Goal: Information Seeking & Learning: Learn about a topic

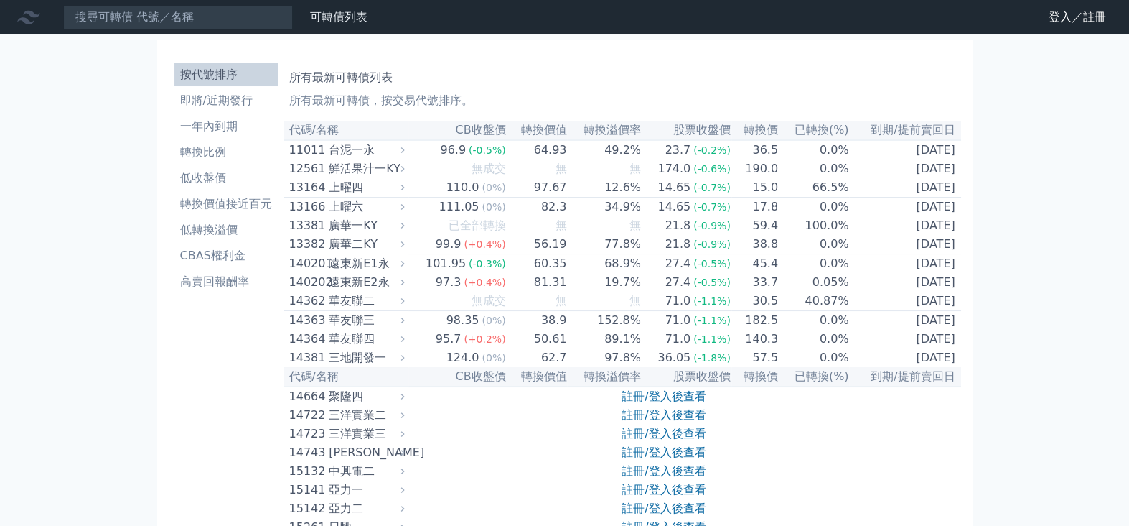
drag, startPoint x: 317, startPoint y: 78, endPoint x: 507, endPoint y: 107, distance: 192.5
click at [507, 107] on div "所有最新可轉債列表 所有最新可轉債，按交易代號排序。" at bounding box center [622, 86] width 666 height 46
click at [209, 100] on li "即將/近期發行" at bounding box center [225, 100] width 103 height 17
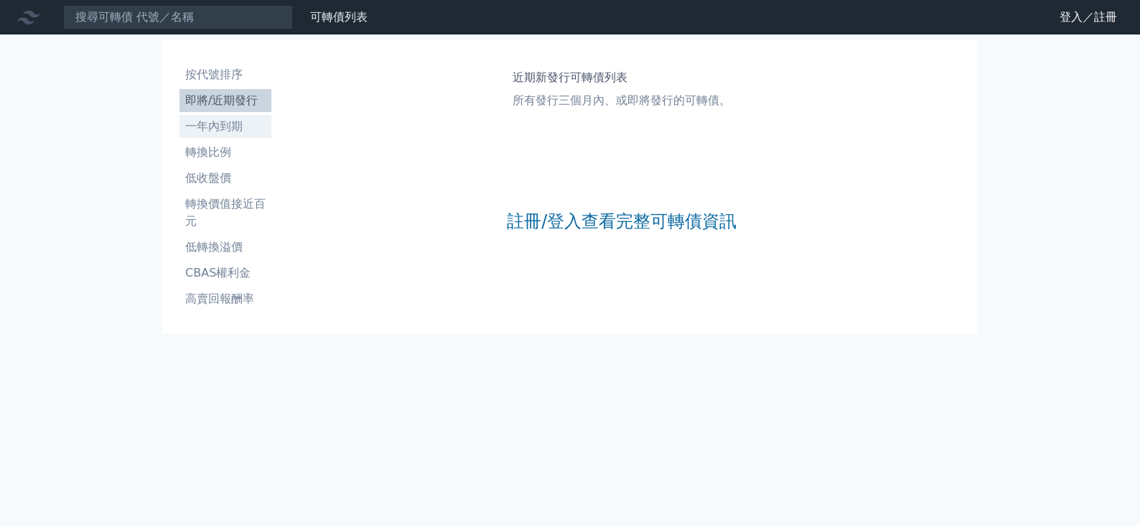
click at [204, 134] on li "一年內到期" at bounding box center [225, 126] width 92 height 17
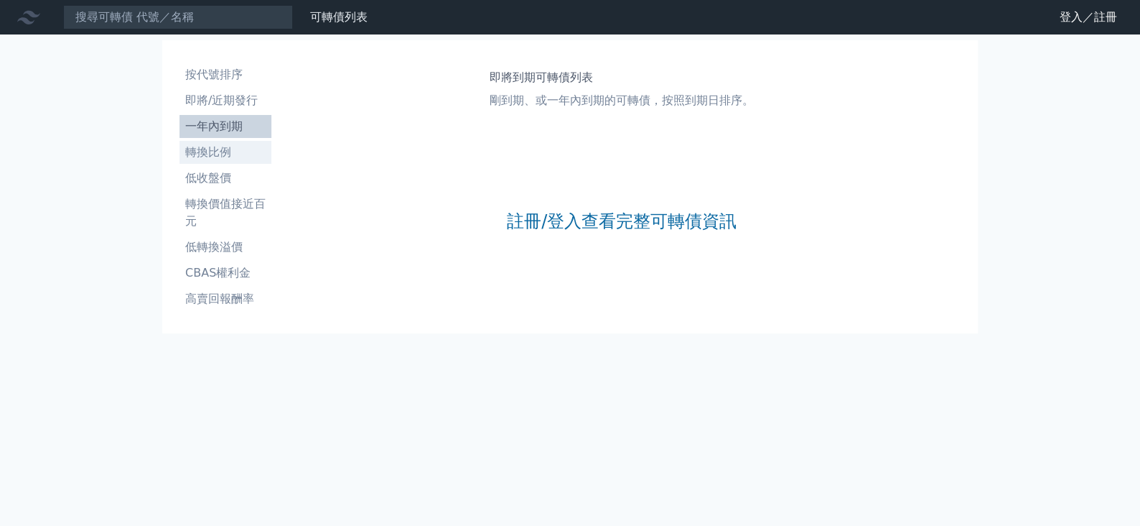
click at [203, 145] on li "轉換比例" at bounding box center [225, 152] width 92 height 17
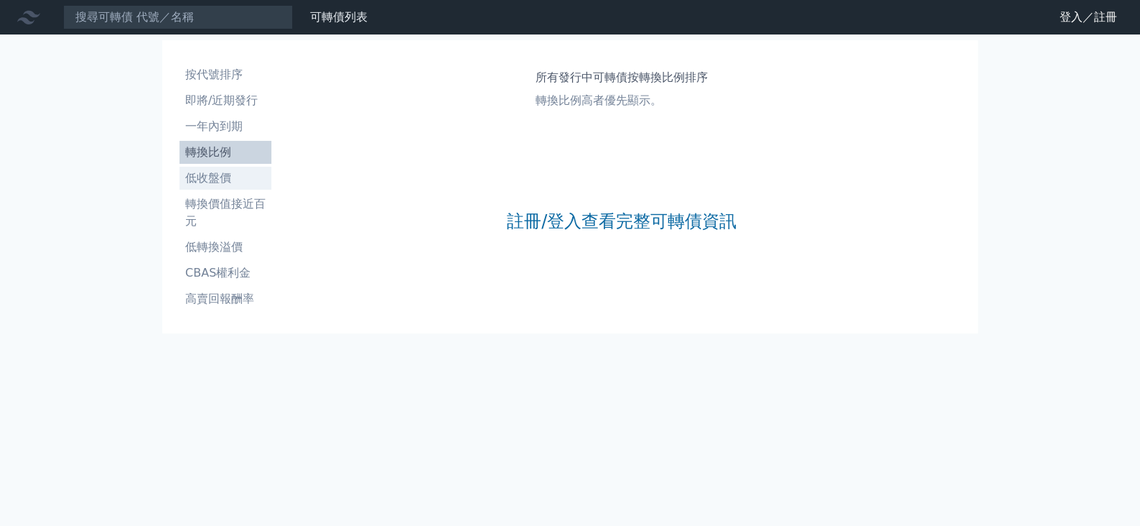
click at [200, 171] on li "低收盤價" at bounding box center [225, 177] width 92 height 17
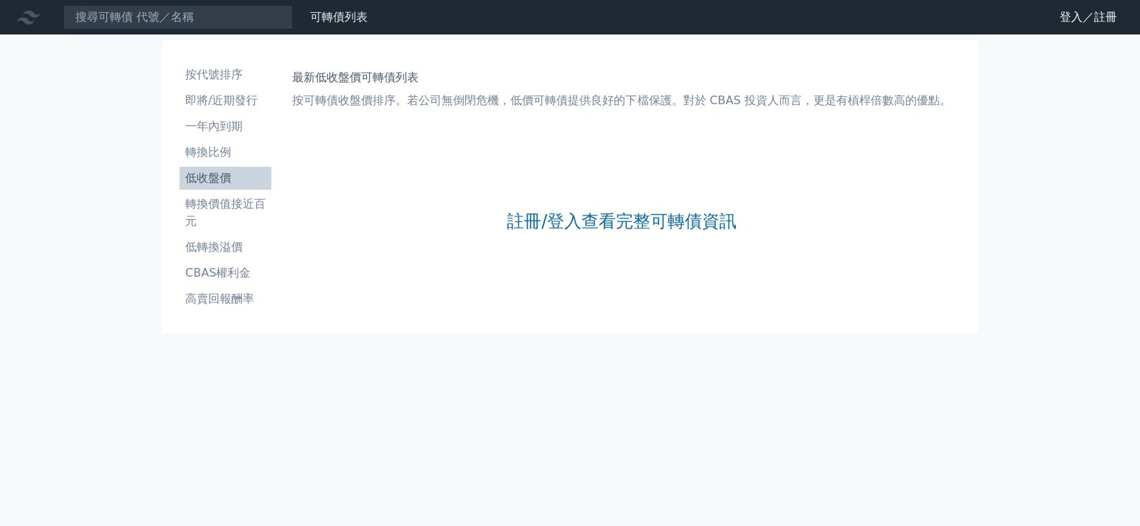
click at [204, 197] on li "轉換價值接近百元" at bounding box center [225, 212] width 92 height 34
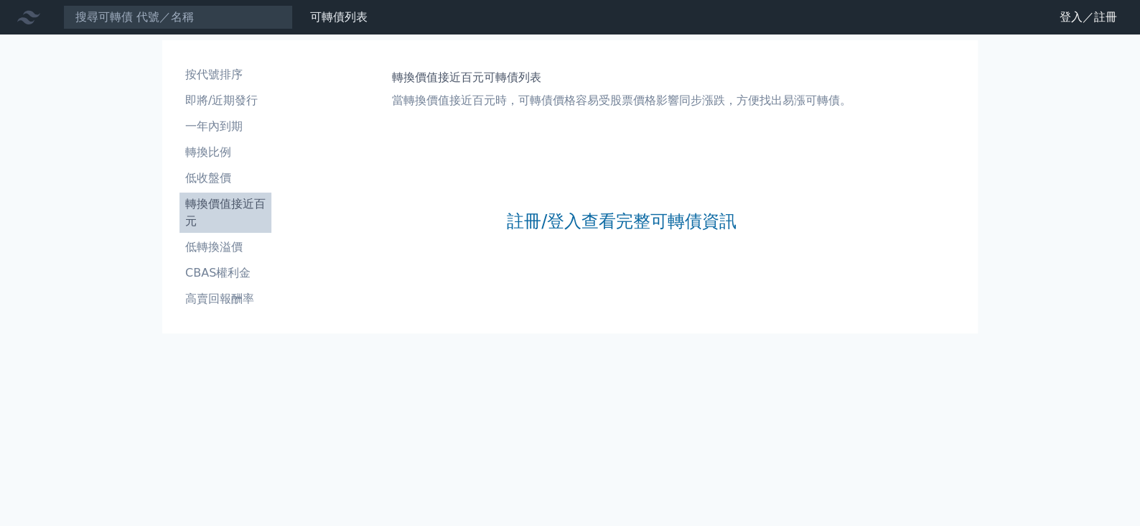
drag, startPoint x: 204, startPoint y: 228, endPoint x: 207, endPoint y: 240, distance: 12.7
click at [204, 228] on li "轉換價值接近百元" at bounding box center [225, 212] width 92 height 34
click at [209, 245] on li "低轉換溢價" at bounding box center [225, 246] width 92 height 17
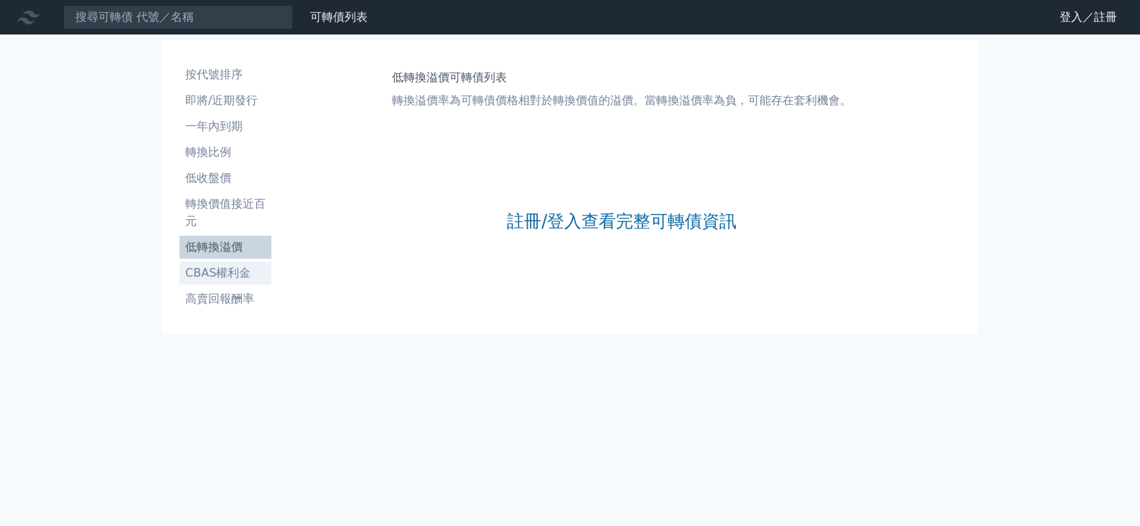
click at [212, 265] on li "CBAS權利金" at bounding box center [225, 272] width 92 height 17
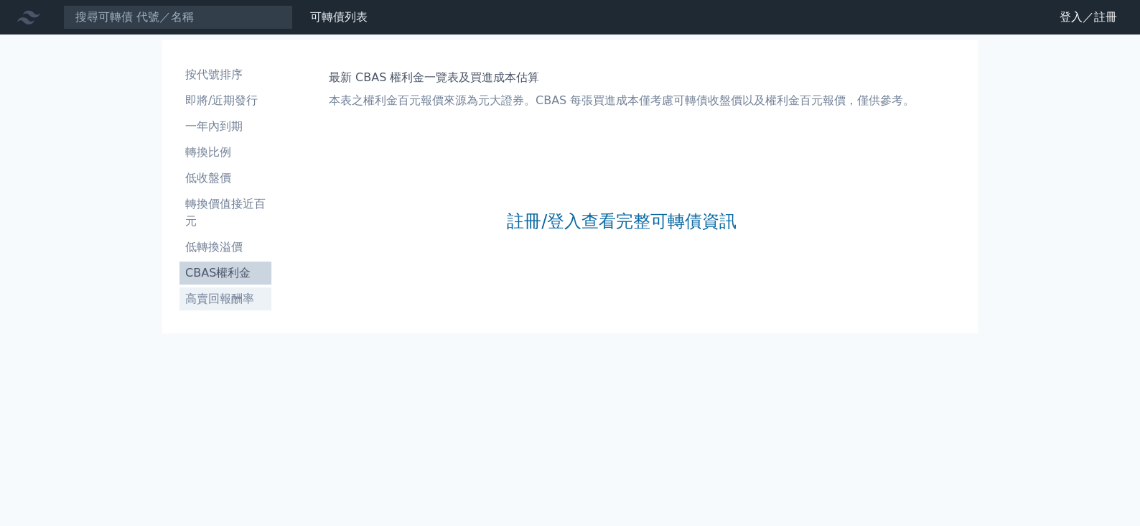
click at [220, 296] on li "高賣回報酬率" at bounding box center [225, 298] width 92 height 17
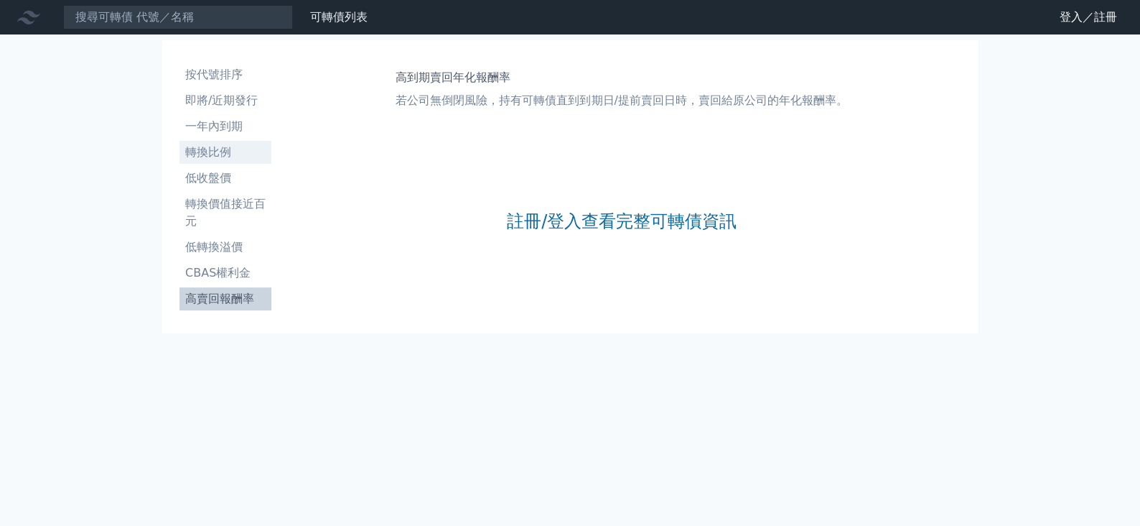
click at [200, 149] on li "轉換比例" at bounding box center [225, 152] width 92 height 17
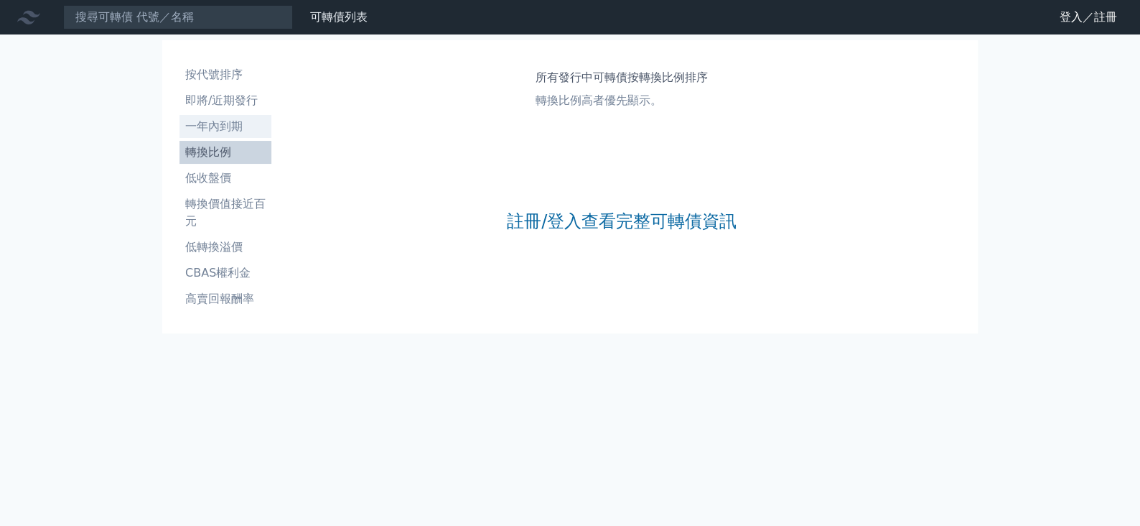
click at [205, 125] on li "一年內到期" at bounding box center [225, 126] width 92 height 17
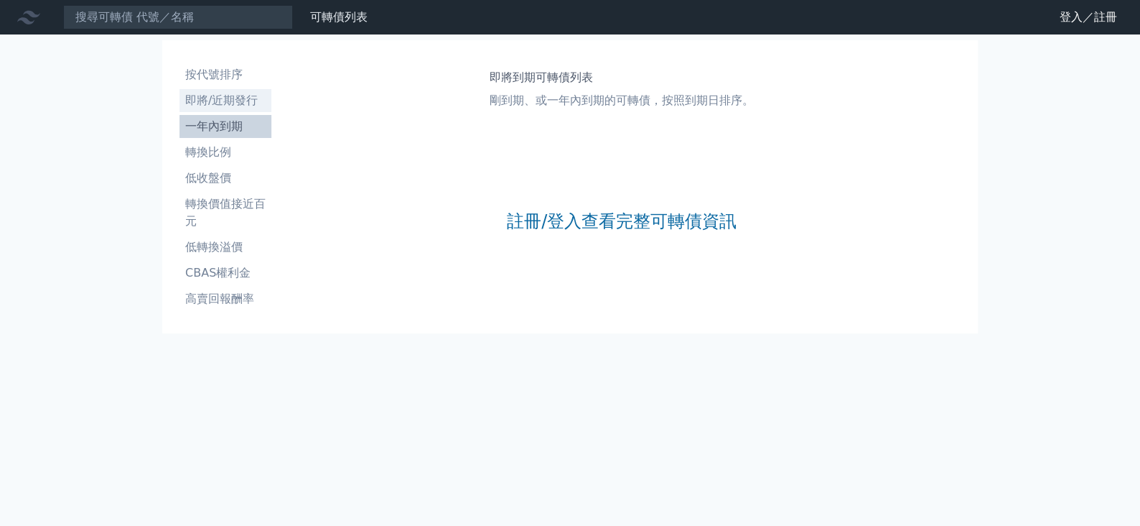
click at [217, 104] on li "即將/近期發行" at bounding box center [225, 100] width 92 height 17
